Goal: Use online tool/utility: Utilize a website feature to perform a specific function

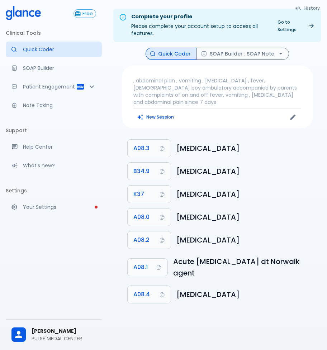
click at [187, 96] on p ", abdominal pian , vomiting , [MEDICAL_DATA] , fever, [DEMOGRAPHIC_DATA] boy am…" at bounding box center [217, 91] width 168 height 29
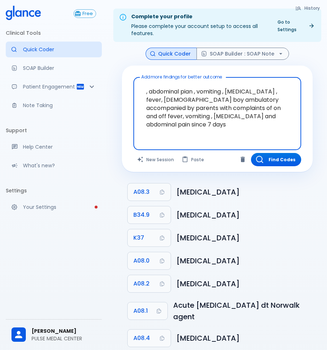
drag, startPoint x: 195, startPoint y: 127, endPoint x: 82, endPoint y: 81, distance: 121.6
click at [83, 82] on div "Free Clinical Tools Quick Coder SOAP Builder Patient Engagement Note Taking Sup…" at bounding box center [163, 183] width 327 height 367
drag, startPoint x: 177, startPoint y: 125, endPoint x: 100, endPoint y: 81, distance: 88.3
click at [104, 97] on div "Free Clinical Tools Quick Coder SOAP Builder Patient Engagement Note Taking Sup…" at bounding box center [163, 183] width 327 height 367
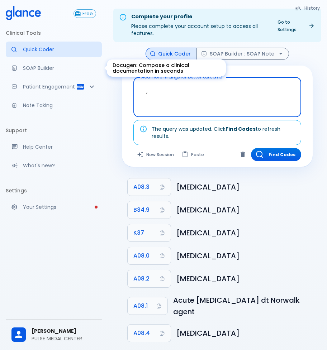
type textarea ","
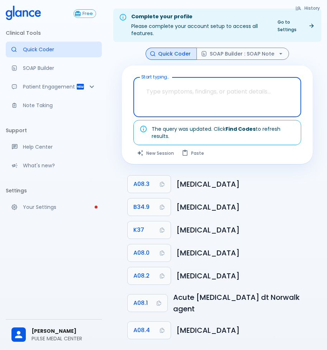
paste textarea ", vomiting 7 times and diahrrea 3 times"
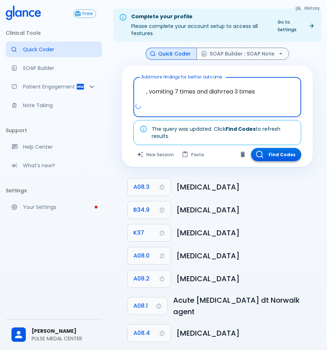
type textarea ", vomiting 7 times and diahrrea 3 times"
click at [284, 153] on button "Find Codes" at bounding box center [276, 154] width 50 height 13
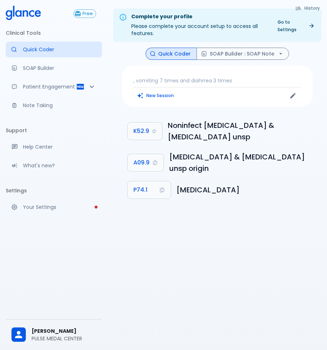
click at [193, 82] on p ", vomiting 7 times and diahrrea 3 times" at bounding box center [217, 80] width 168 height 7
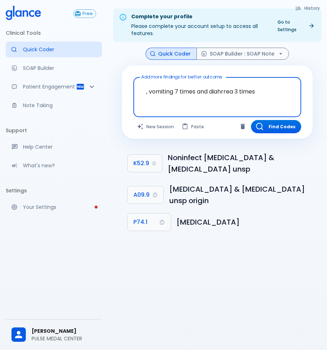
drag, startPoint x: 280, startPoint y: 93, endPoint x: 89, endPoint y: 93, distance: 191.7
click at [89, 93] on div "Free Clinical Tools Quick Coder SOAP Builder Patient Engagement Note Taking Sup…" at bounding box center [163, 183] width 327 height 367
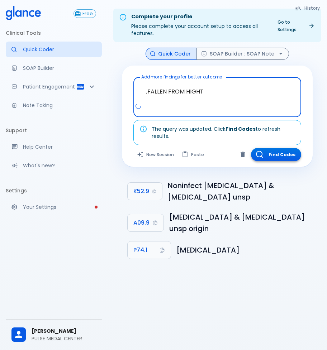
type textarea ",FALLEN FROM HIGHT"
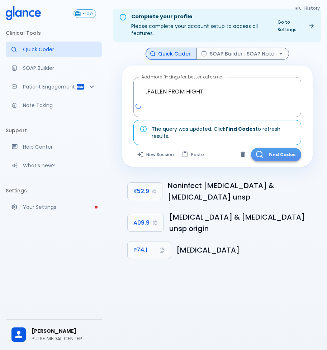
click at [278, 154] on button "Find Codes" at bounding box center [276, 154] width 50 height 13
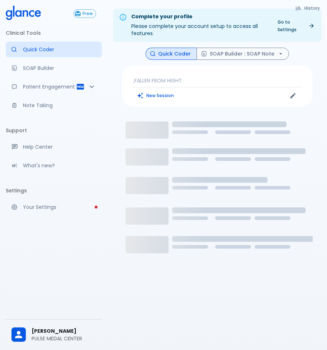
click at [200, 84] on p ",FALLEN FROM HIGHT" at bounding box center [217, 80] width 168 height 7
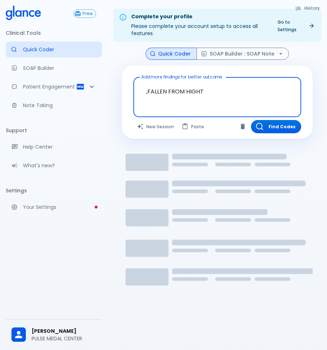
click at [215, 90] on textarea ",FALLEN FROM HIGHT" at bounding box center [217, 91] width 158 height 23
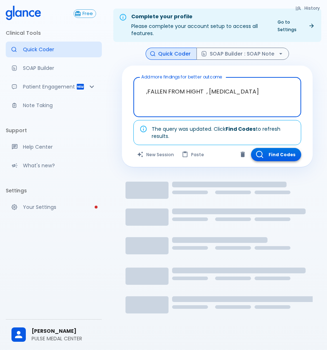
type textarea ",FALLEN FROM HIGHT , HEAD TRAUMA"
click at [282, 155] on button "Find Codes" at bounding box center [276, 154] width 50 height 13
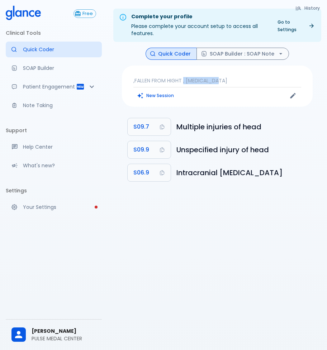
drag, startPoint x: 225, startPoint y: 77, endPoint x: 183, endPoint y: 80, distance: 42.0
click at [183, 80] on p ",FALLEN FROM HIGHT , HEAD TRAUMA" at bounding box center [217, 80] width 168 height 7
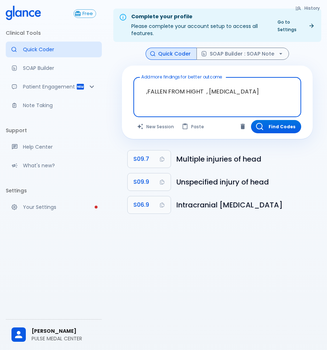
drag, startPoint x: 256, startPoint y: 92, endPoint x: 206, endPoint y: 92, distance: 50.2
click at [206, 92] on textarea ",FALLEN FROM HIGHT , HEAD TRAUMA" at bounding box center [217, 91] width 158 height 23
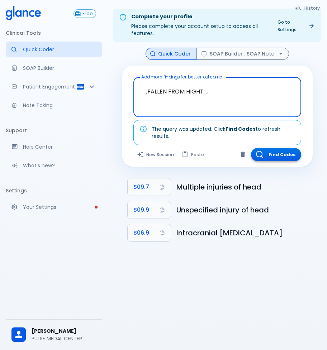
type textarea ",FALLEN FROM HIGHT ,"
click at [293, 152] on button "Find Codes" at bounding box center [276, 154] width 50 height 13
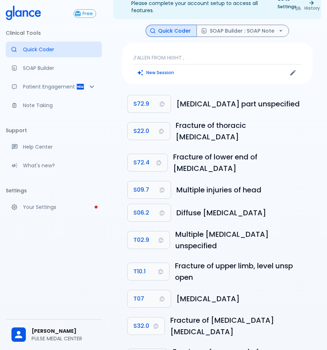
scroll to position [10, 0]
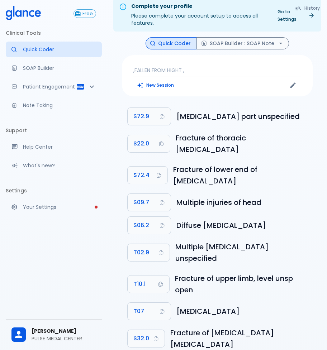
click at [239, 70] on p ",FALLEN FROM HIGHT ," at bounding box center [217, 70] width 168 height 7
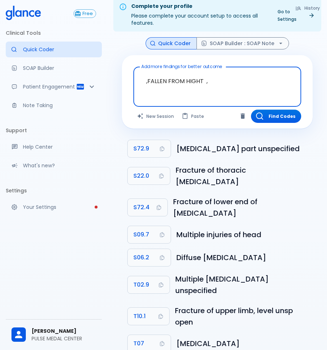
click at [242, 80] on textarea ",FALLEN FROM HIGHT ," at bounding box center [217, 81] width 158 height 23
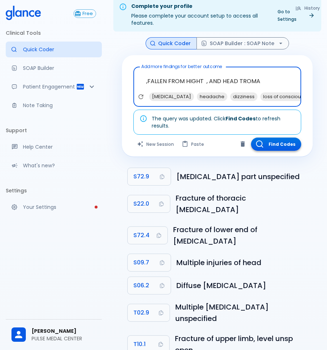
type textarea ",FALLEN FROM HIGHT , AND HEAD TROMA"
click at [288, 140] on button "Find Codes" at bounding box center [276, 144] width 50 height 13
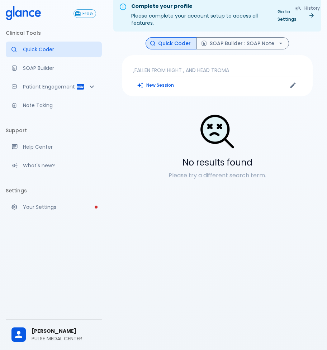
click at [235, 68] on p ",FALLEN FROM HIGHT , AND HEAD TROMA" at bounding box center [217, 70] width 168 height 7
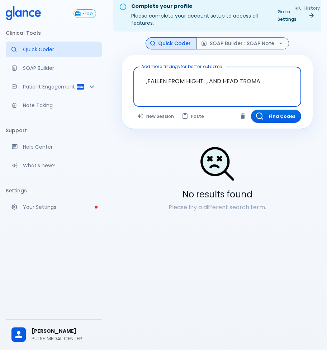
drag, startPoint x: 263, startPoint y: 82, endPoint x: 246, endPoint y: 82, distance: 16.5
click at [246, 82] on textarea ",FALLEN FROM HIGHT , AND HEAD TROMA" at bounding box center [217, 81] width 158 height 23
click at [260, 84] on textarea ",FALLEN FROM HIGHT , AND HEAD TROMA" at bounding box center [217, 81] width 158 height 23
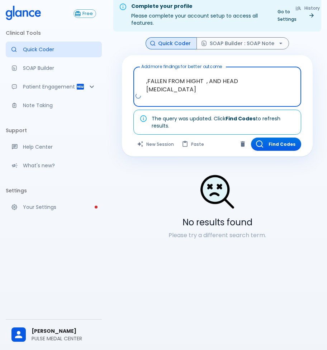
drag, startPoint x: 235, startPoint y: 81, endPoint x: 220, endPoint y: 82, distance: 14.8
click at [220, 82] on textarea ",FALLEN FROM HIGHT , AND HEAD HEAD TRAUMA" at bounding box center [217, 81] width 158 height 23
type textarea ",FALLEN FROM HIGHT , AND HEAD TRAUMA"
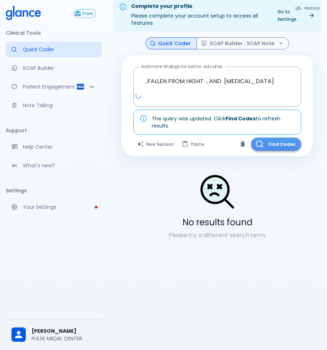
click at [275, 145] on button "Find Codes" at bounding box center [276, 144] width 50 height 13
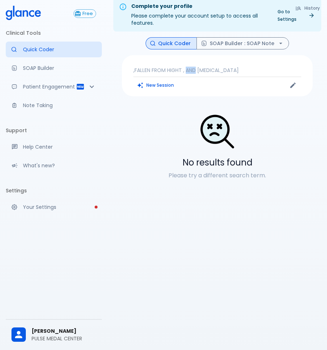
drag, startPoint x: 197, startPoint y: 71, endPoint x: 187, endPoint y: 71, distance: 9.7
click at [187, 71] on p ",FALLEN FROM HIGHT , AND HEAD TRAUMA" at bounding box center [217, 70] width 168 height 7
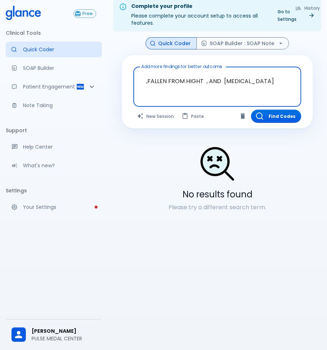
click at [217, 79] on textarea ",FALLEN FROM HIGHT , AND HEAD TRAUMA" at bounding box center [217, 81] width 158 height 23
click at [219, 80] on textarea ",FALLEN FROM HIGHT , AND HEAD TRAUMA" at bounding box center [217, 81] width 158 height 23
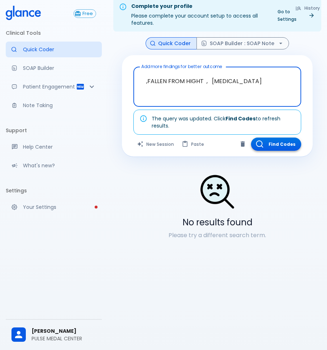
type textarea ",FALLEN FROM HIGHT , HEAD TRAUMA"
click at [284, 144] on button "Find Codes" at bounding box center [276, 144] width 50 height 13
